Goal: Navigation & Orientation: Find specific page/section

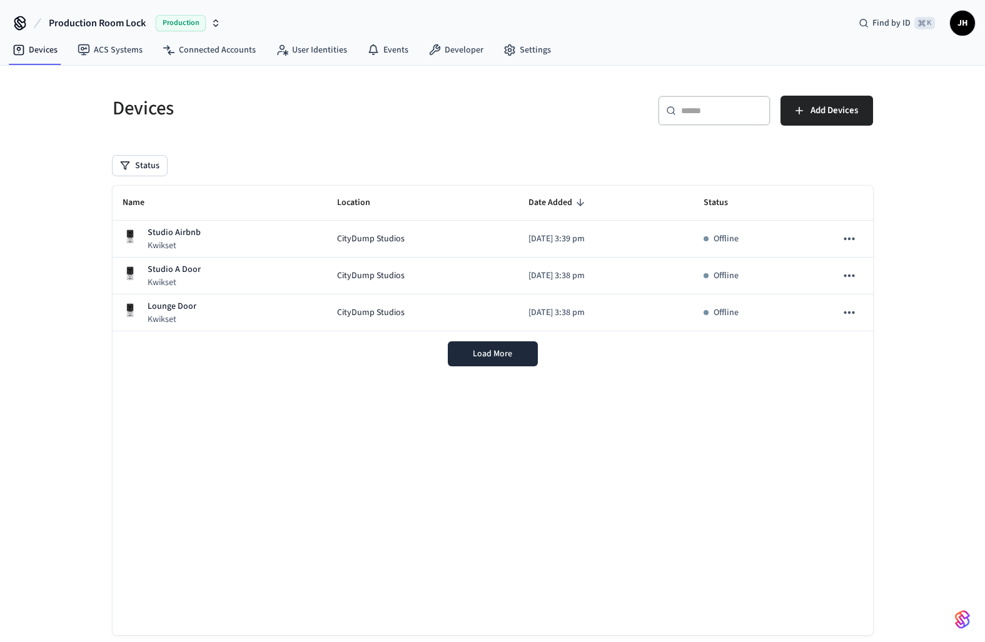
click at [199, 23] on span "Production" at bounding box center [181, 23] width 50 height 16
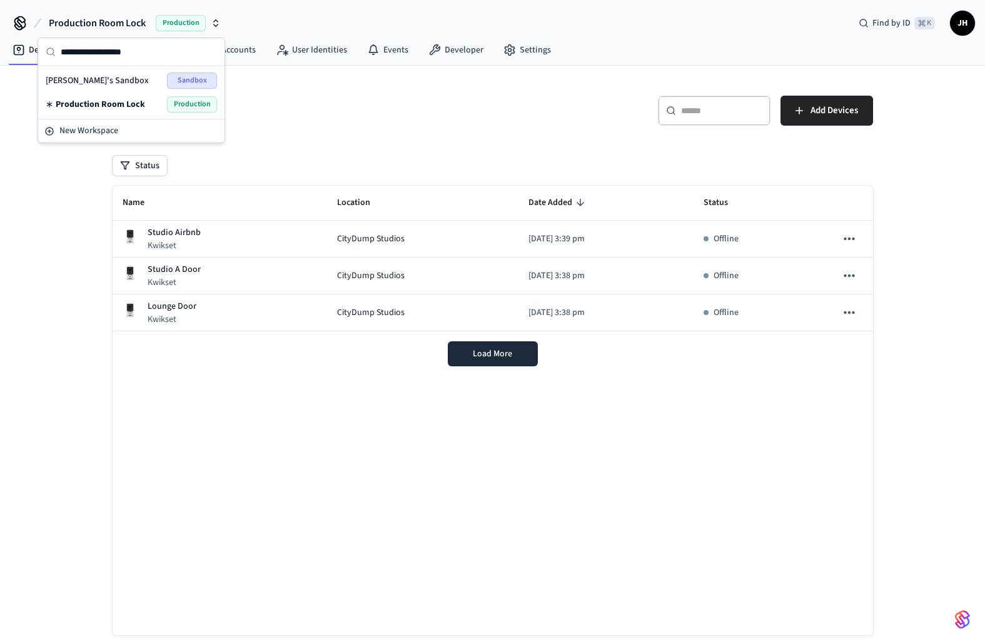
click at [441, 107] on h5 "Devices" at bounding box center [299, 109] width 373 height 26
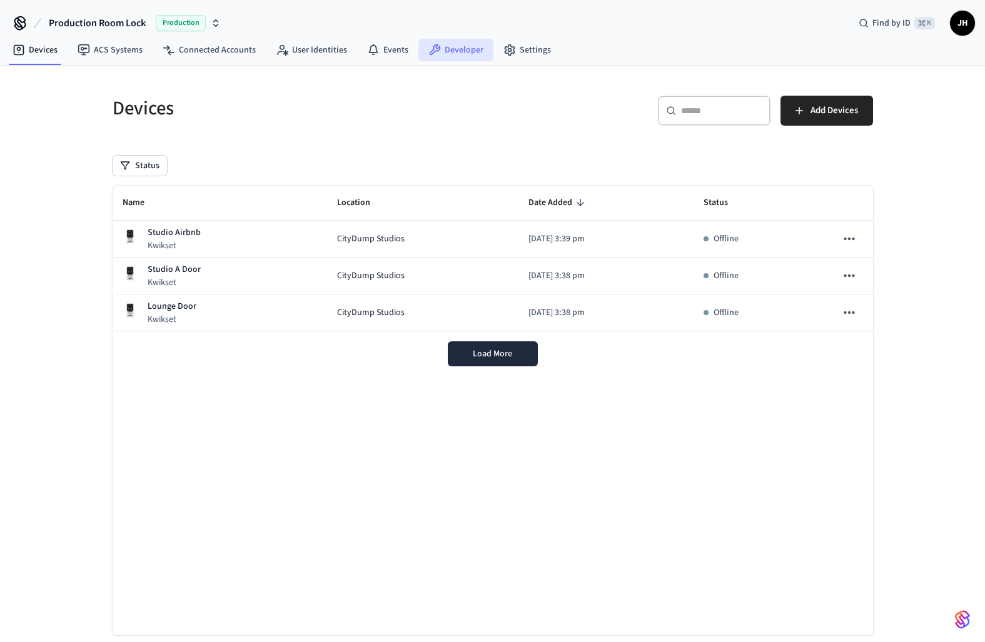
click at [449, 45] on link "Developer" at bounding box center [455, 50] width 75 height 23
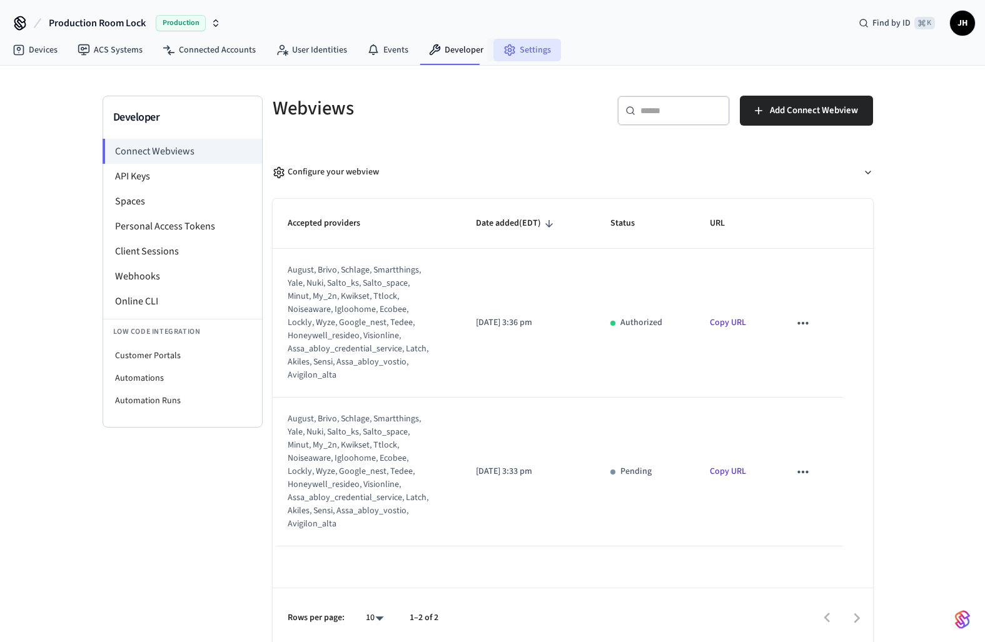
click at [510, 46] on link "Settings" at bounding box center [528, 50] width 68 height 23
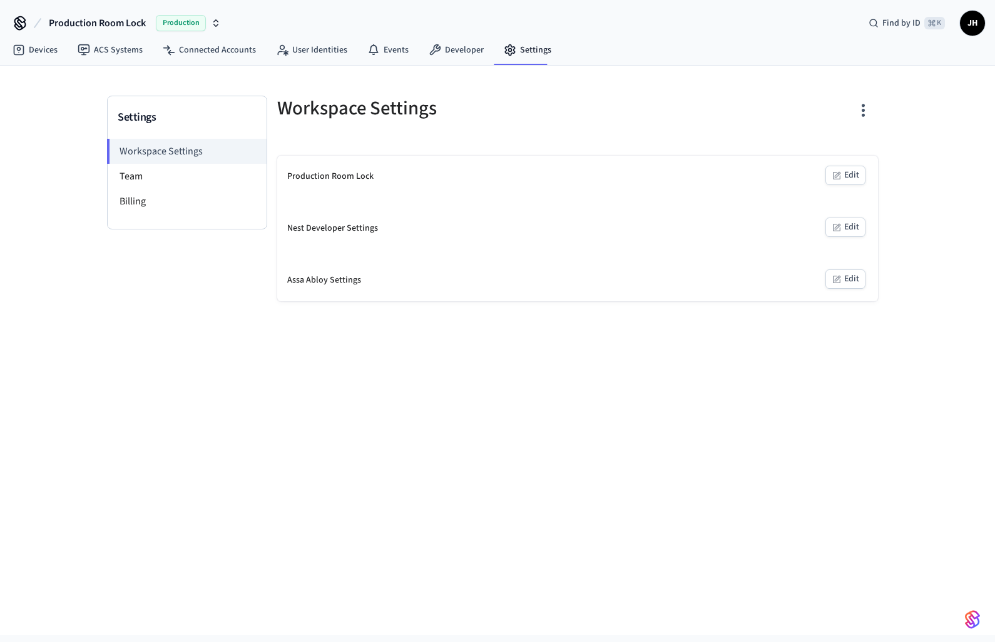
click at [840, 176] on icon "button" at bounding box center [836, 176] width 10 height 10
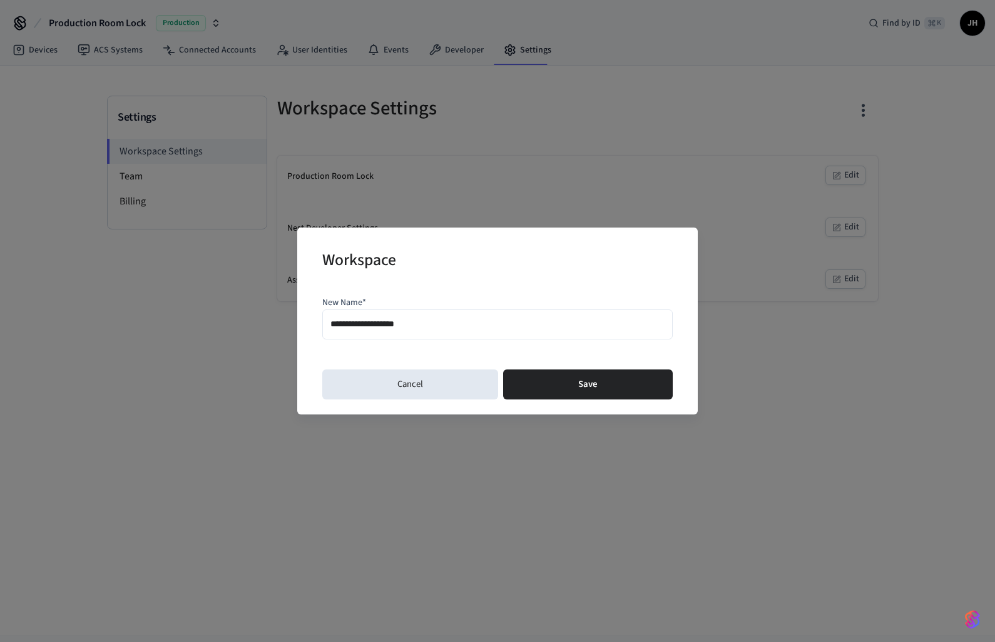
drag, startPoint x: 431, startPoint y: 326, endPoint x: 298, endPoint y: 312, distance: 133.9
click at [298, 312] on div "**********" at bounding box center [497, 321] width 400 height 186
type input "*"
type input "**********"
click at [514, 373] on button "Save" at bounding box center [588, 385] width 170 height 30
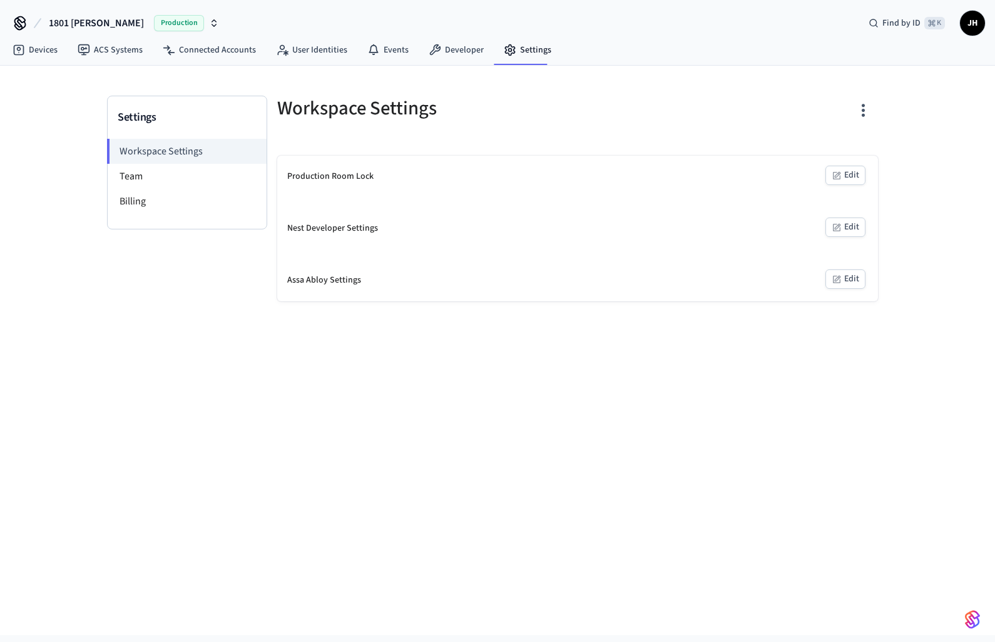
click at [172, 23] on span "Production" at bounding box center [179, 23] width 50 height 16
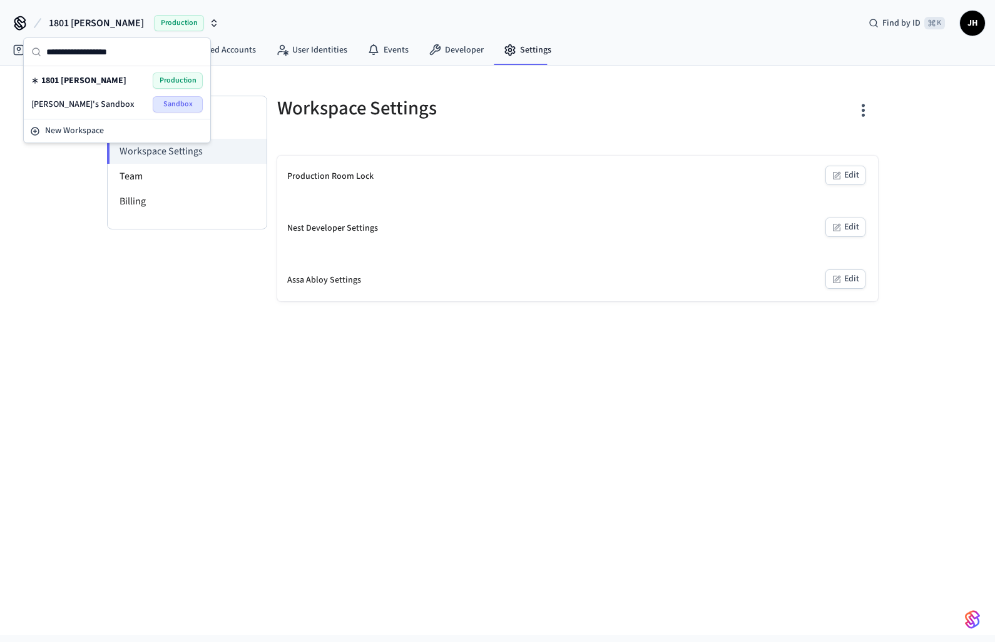
click at [101, 83] on span "1801 [PERSON_NAME]" at bounding box center [83, 80] width 85 height 13
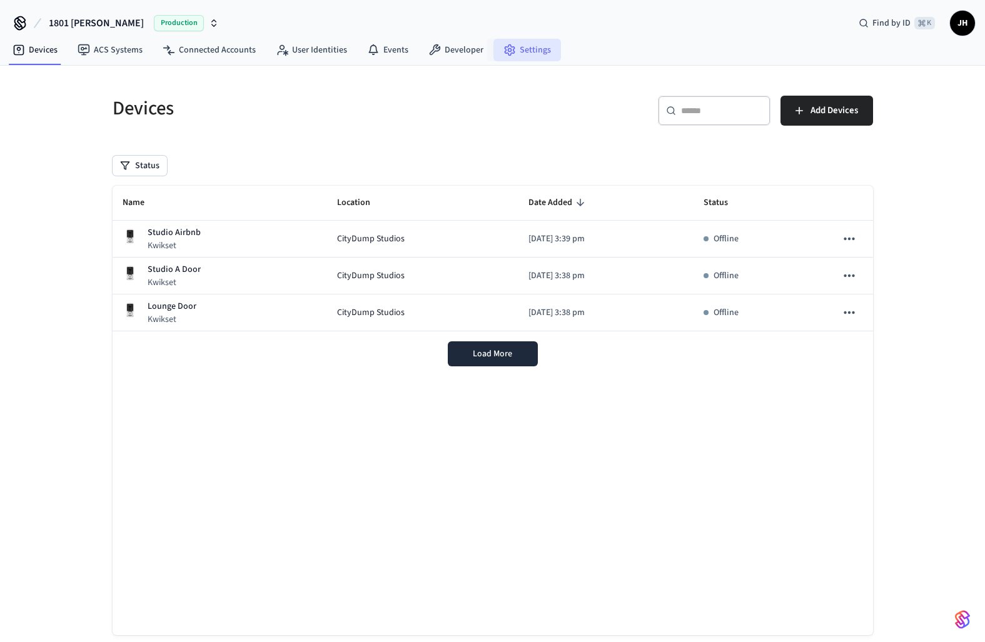
click at [531, 52] on link "Settings" at bounding box center [528, 50] width 68 height 23
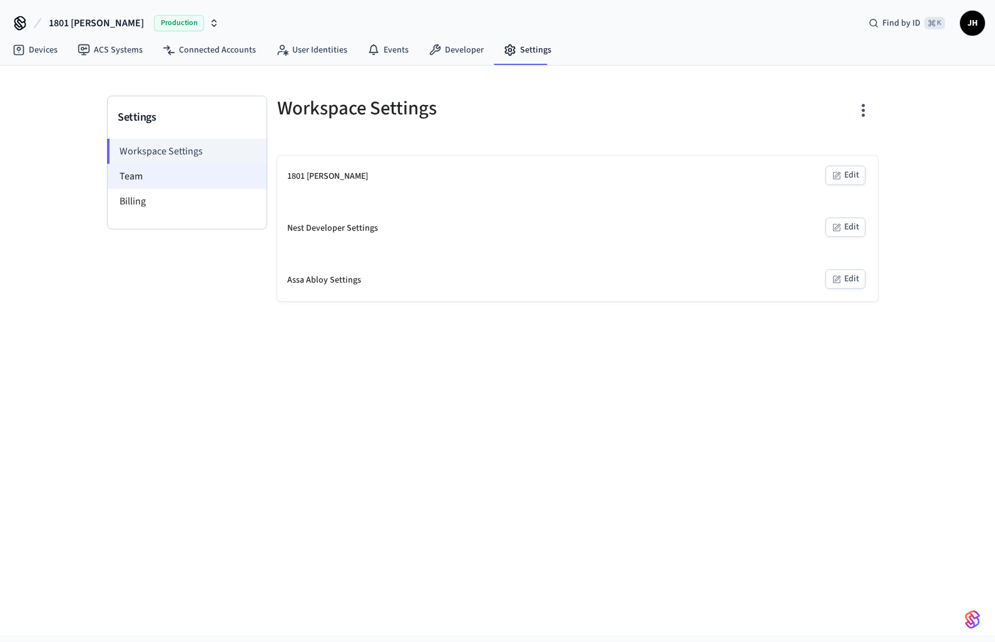
click at [173, 181] on li "Team" at bounding box center [187, 176] width 159 height 25
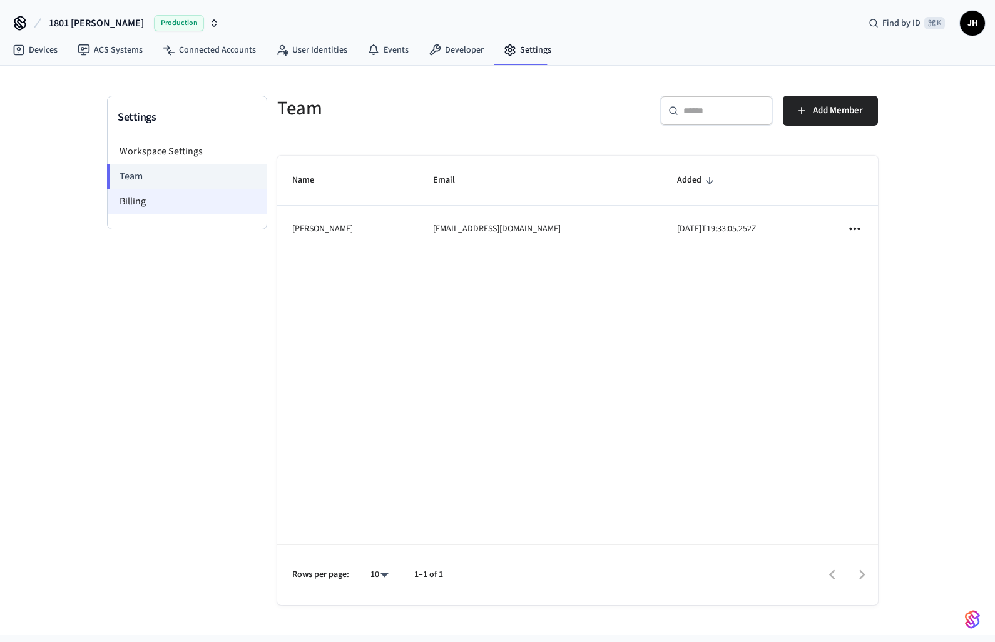
click at [163, 208] on li "Billing" at bounding box center [187, 201] width 159 height 25
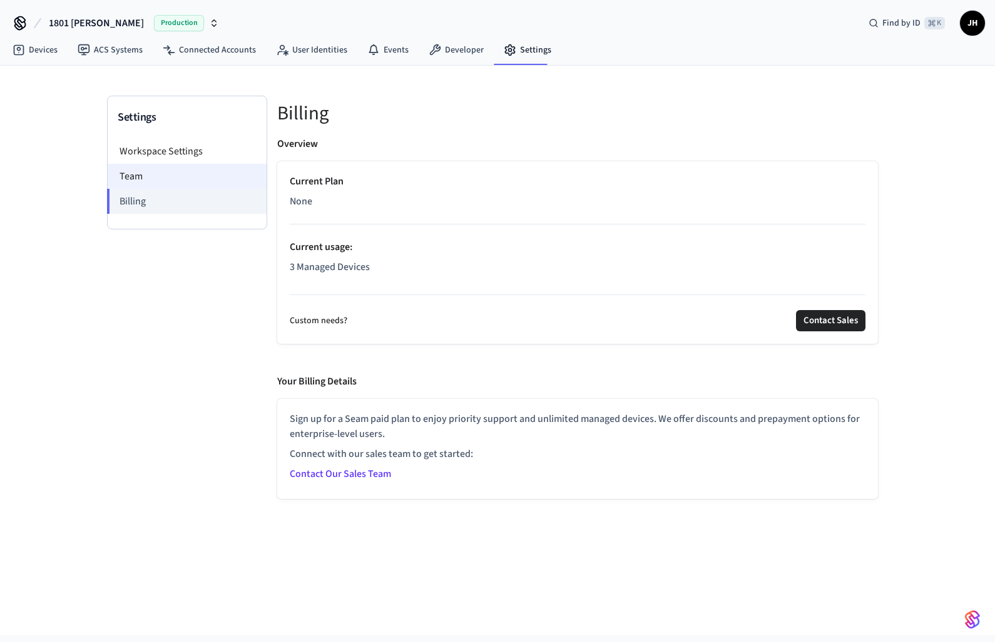
click at [170, 185] on li "Team" at bounding box center [187, 176] width 159 height 25
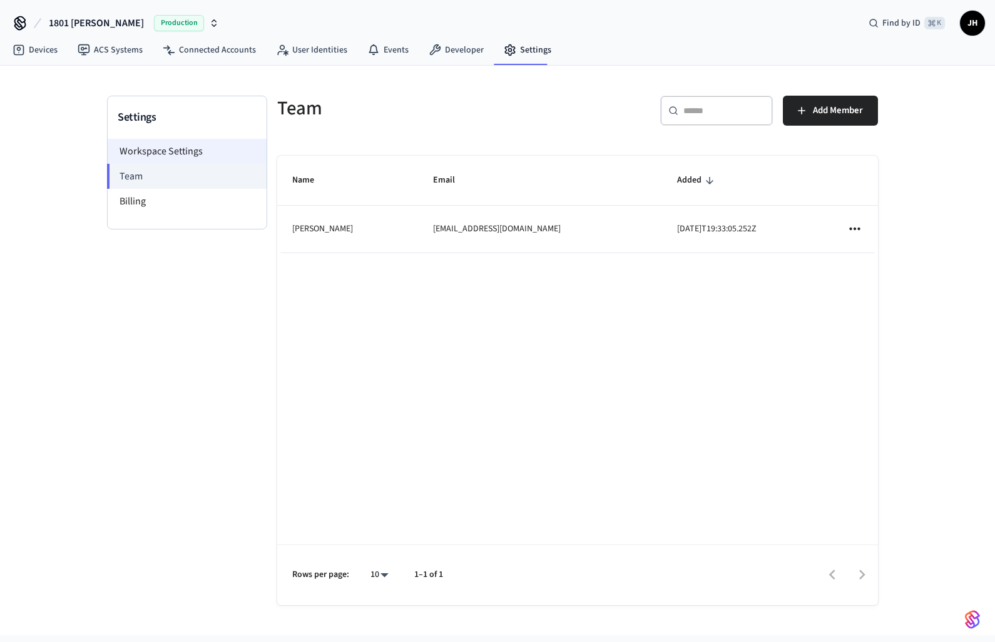
click at [178, 140] on li "Workspace Settings" at bounding box center [187, 151] width 159 height 25
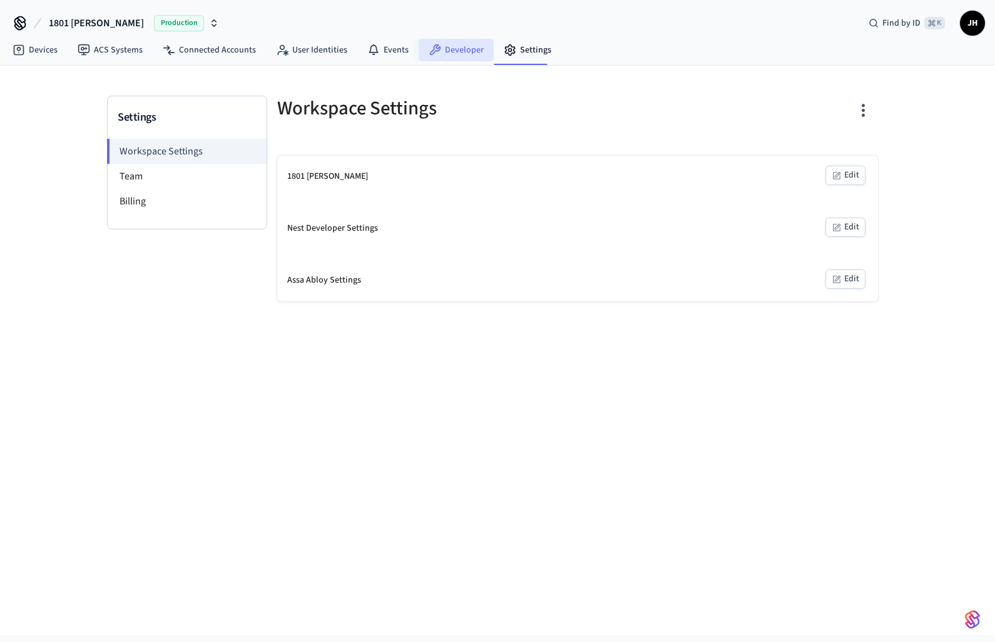
click at [463, 48] on link "Developer" at bounding box center [455, 50] width 75 height 23
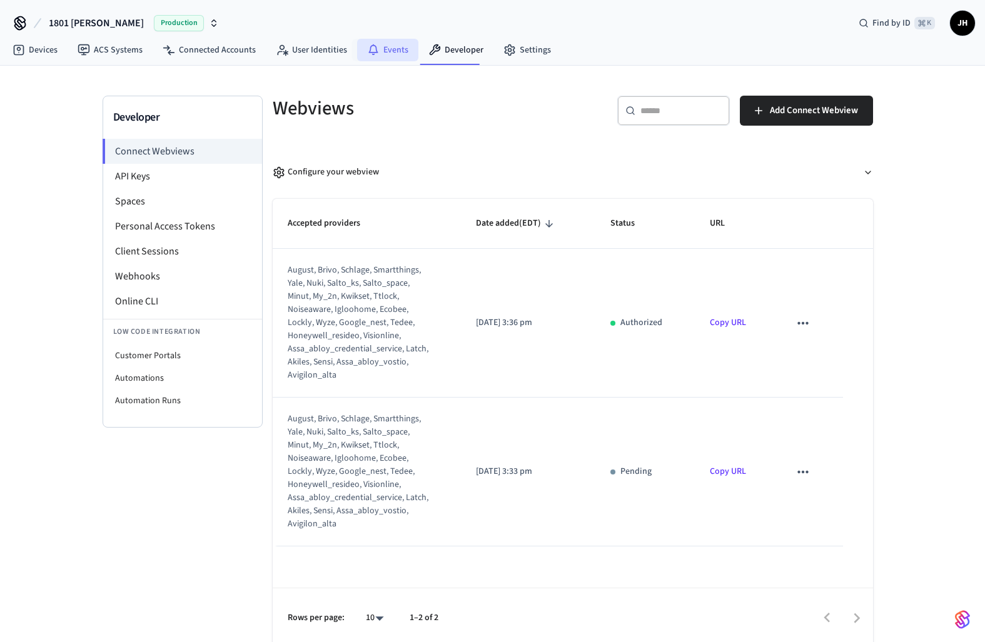
click at [373, 55] on icon at bounding box center [373, 50] width 13 height 13
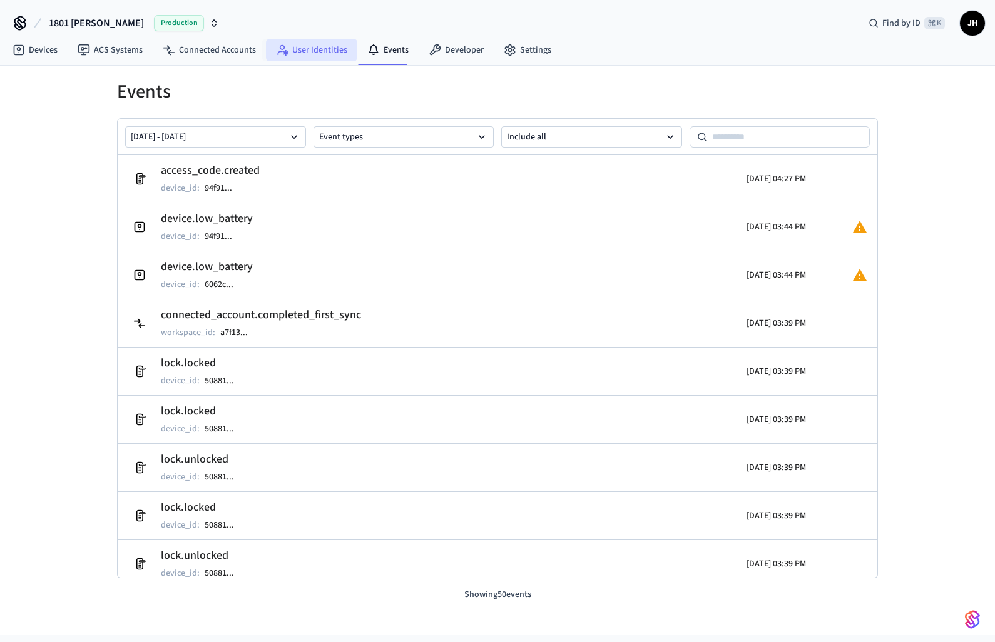
click at [299, 52] on link "User Identities" at bounding box center [311, 50] width 91 height 23
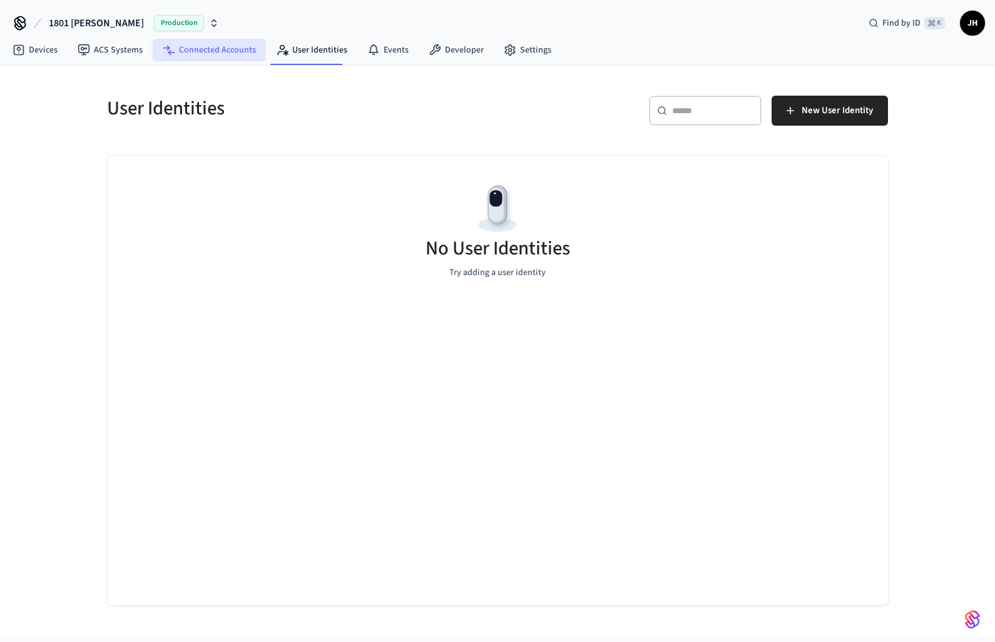
click at [213, 51] on link "Connected Accounts" at bounding box center [209, 50] width 113 height 23
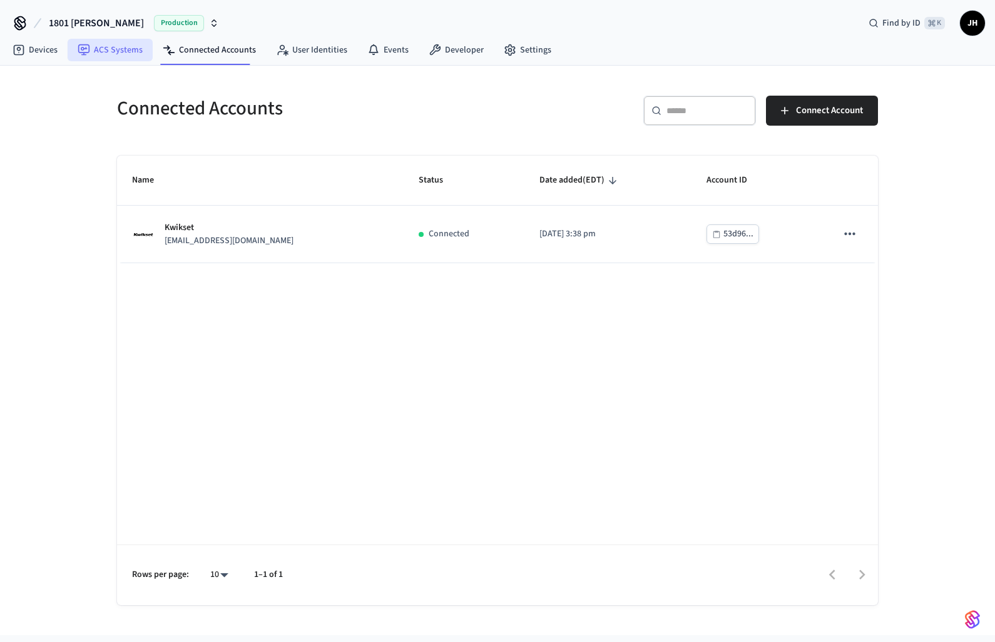
click at [123, 53] on link "ACS Systems" at bounding box center [110, 50] width 85 height 23
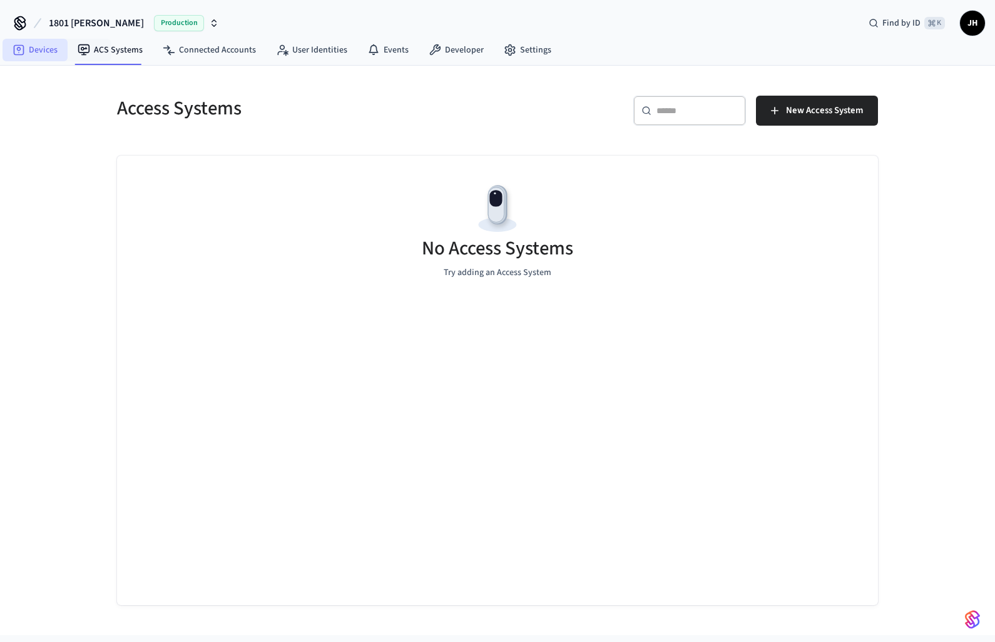
click at [59, 50] on link "Devices" at bounding box center [35, 50] width 65 height 23
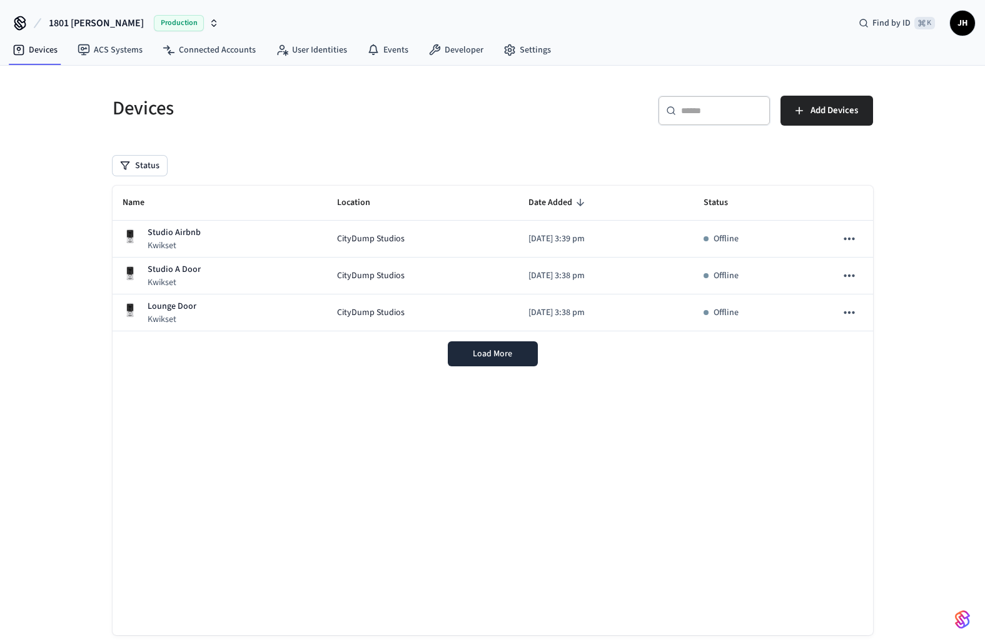
click at [479, 354] on div "Load More" at bounding box center [493, 354] width 761 height 45
